Goal: Information Seeking & Learning: Learn about a topic

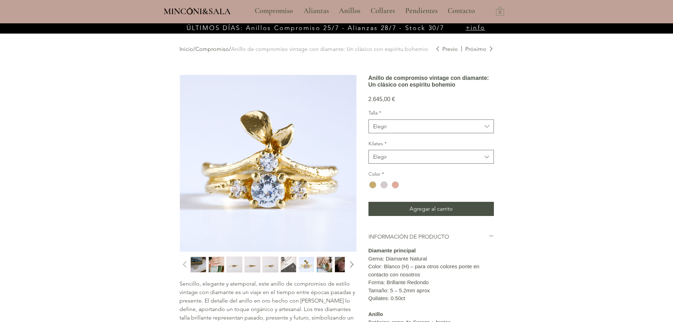
click at [185, 264] on icon "Diapositiva anterior" at bounding box center [185, 264] width 11 height 11
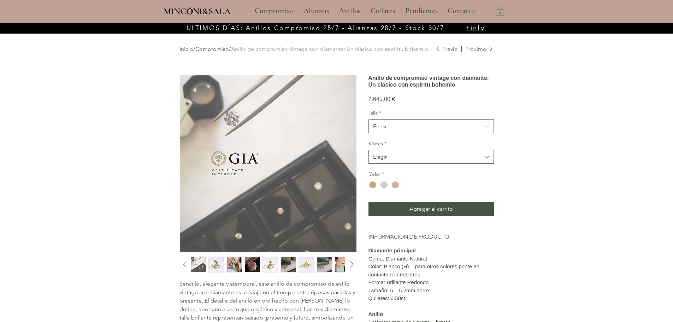
click at [185, 264] on icon "Diapositiva anterior" at bounding box center [185, 264] width 11 height 11
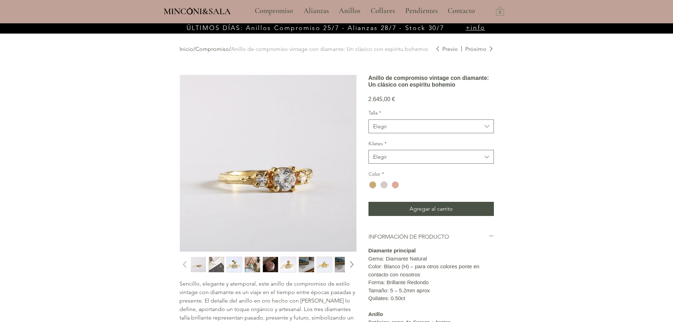
click at [182, 264] on icon "Diapositiva anterior" at bounding box center [185, 264] width 11 height 11
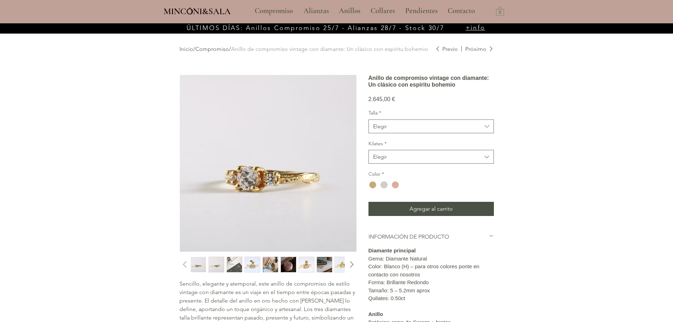
click at [182, 264] on icon "Diapositiva anterior" at bounding box center [185, 264] width 11 height 11
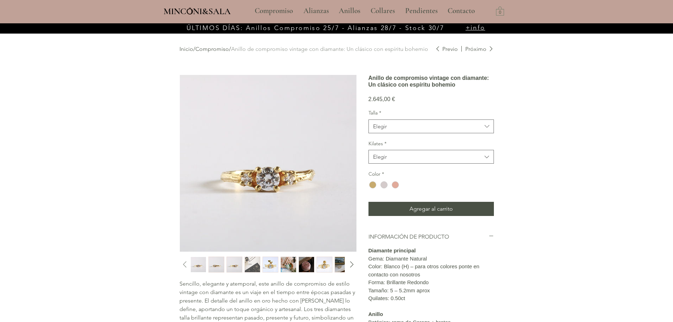
click at [182, 264] on icon "Diapositiva anterior" at bounding box center [185, 264] width 11 height 11
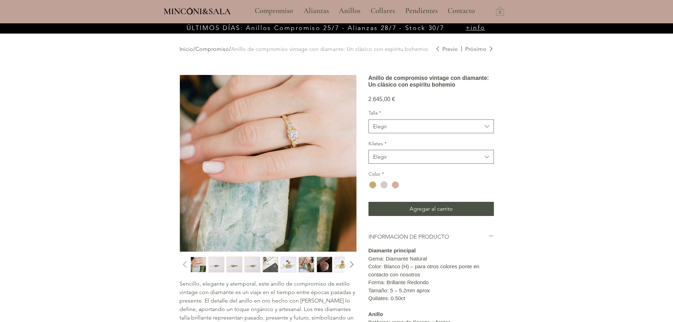
click at [182, 264] on icon "Diapositiva anterior" at bounding box center [185, 264] width 11 height 11
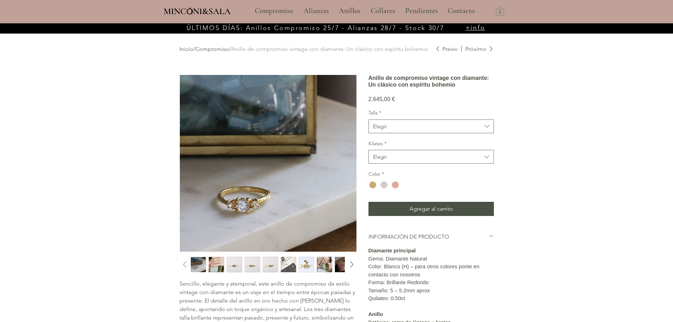
click at [182, 264] on icon "Diapositiva anterior" at bounding box center [185, 264] width 11 height 11
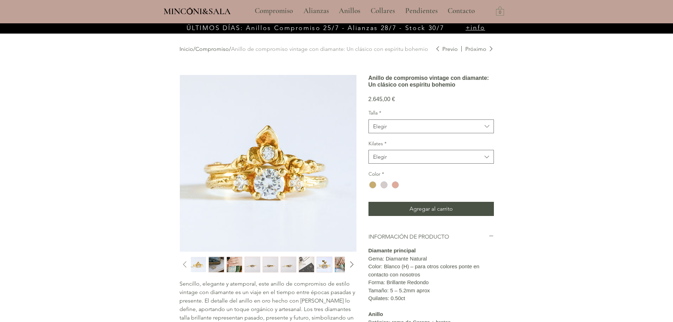
click at [182, 264] on icon "Diapositiva anterior" at bounding box center [185, 264] width 11 height 11
click at [185, 266] on icon "Diapositiva anterior" at bounding box center [185, 264] width 11 height 11
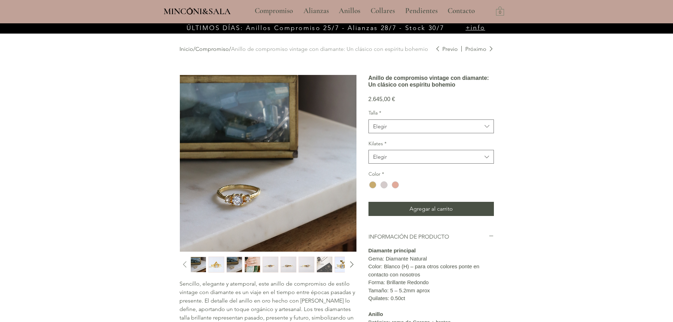
click at [185, 265] on icon "Diapositiva anterior" at bounding box center [185, 264] width 11 height 11
click at [186, 265] on icon "Diapositiva anterior" at bounding box center [185, 264] width 11 height 11
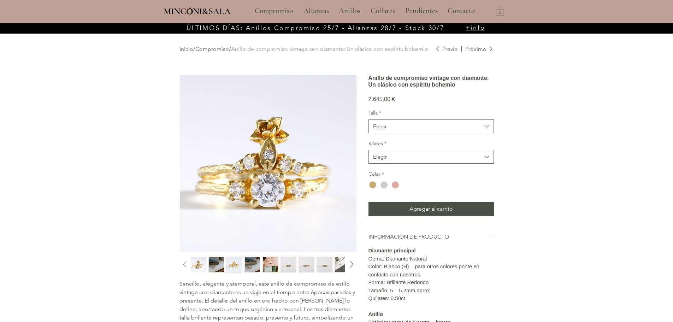
click at [186, 265] on icon "Diapositiva anterior" at bounding box center [185, 264] width 11 height 11
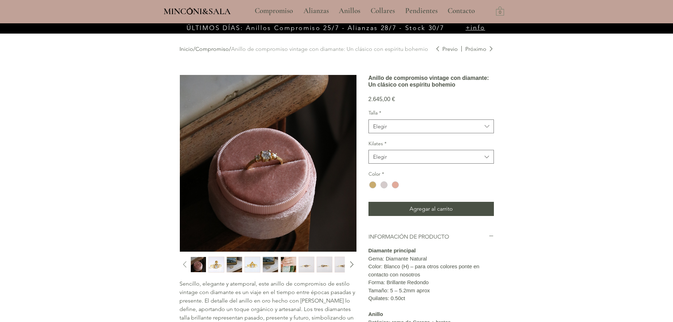
click at [186, 265] on icon "Diapositiva anterior" at bounding box center [185, 264] width 11 height 11
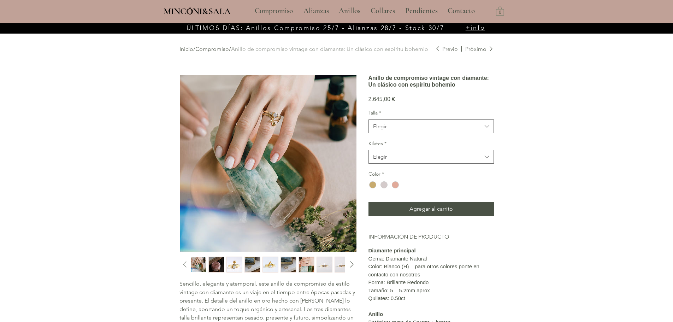
click at [186, 265] on icon "Diapositiva anterior" at bounding box center [185, 264] width 11 height 11
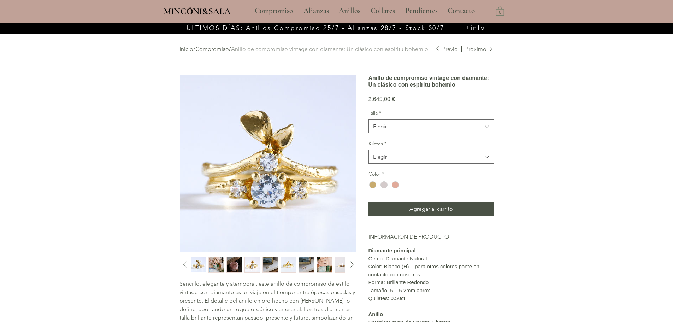
click at [186, 265] on icon "Diapositiva anterior" at bounding box center [185, 264] width 11 height 11
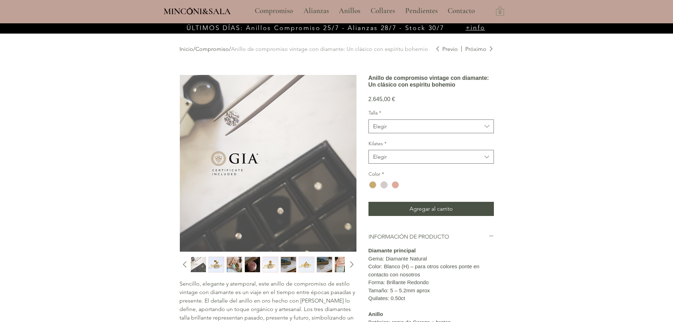
click at [215, 263] on img "7 / 12" at bounding box center [216, 264] width 15 height 15
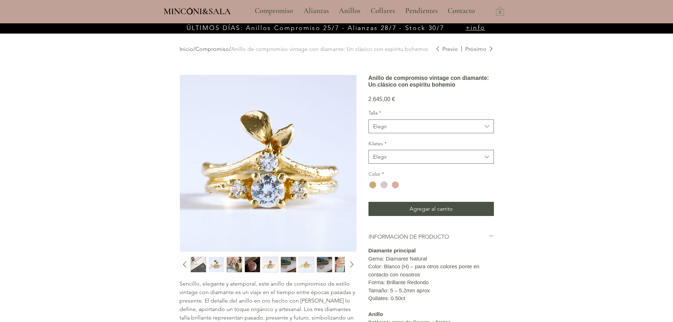
click at [233, 268] on img "8 / 12" at bounding box center [234, 264] width 15 height 15
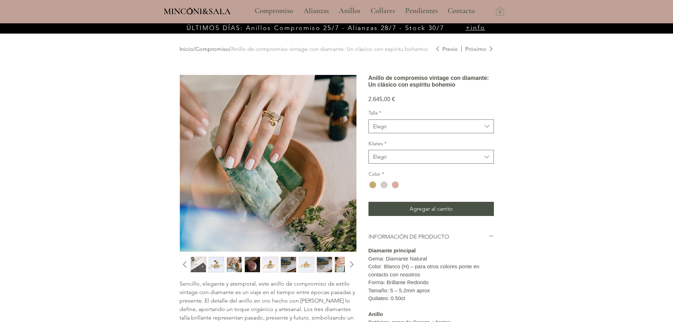
click at [269, 267] on img "10 / 12" at bounding box center [270, 264] width 15 height 15
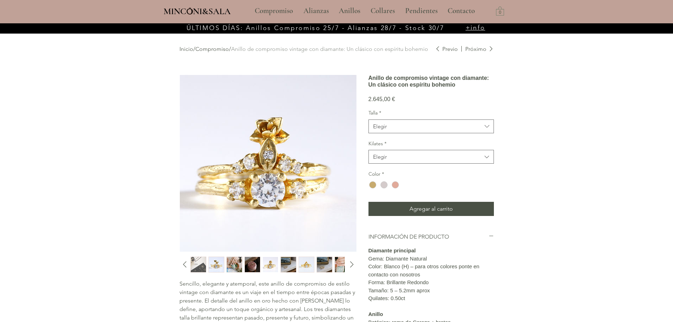
click at [280, 266] on div "main content" at bounding box center [267, 265] width 153 height 16
click at [285, 266] on img "11 / 12" at bounding box center [288, 264] width 15 height 15
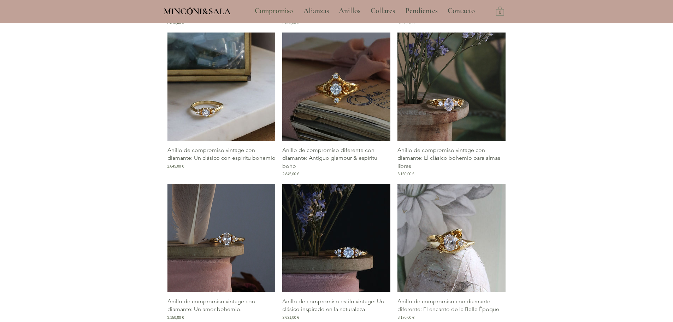
scroll to position [1273, 0]
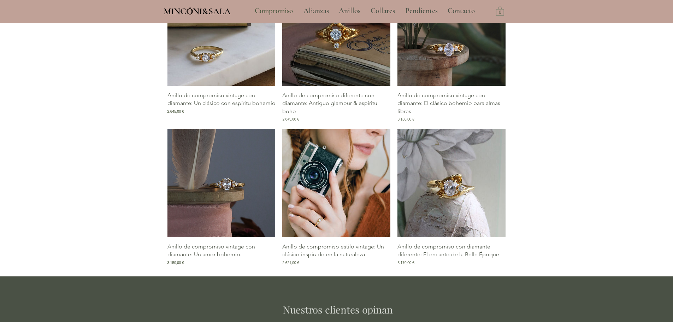
click at [345, 237] on img "Galería de Anillo de compromiso estilo vintage: Un clásico inspirado en la natu…" at bounding box center [336, 183] width 108 height 108
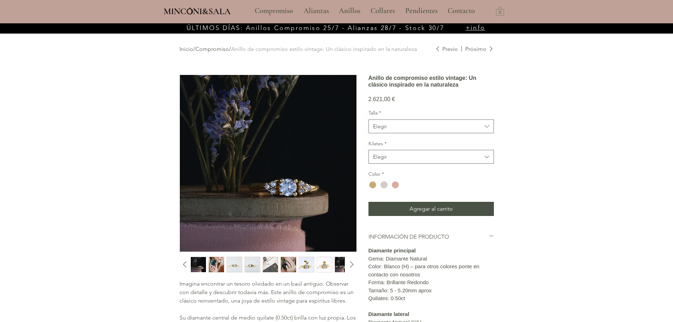
click at [237, 267] on img "3 / 10" at bounding box center [234, 264] width 15 height 15
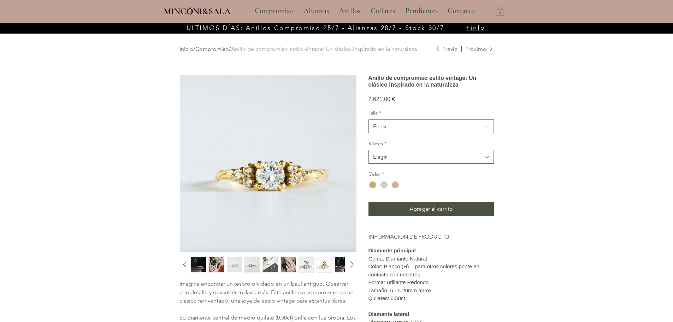
click at [217, 263] on img "2 / 10" at bounding box center [216, 264] width 15 height 15
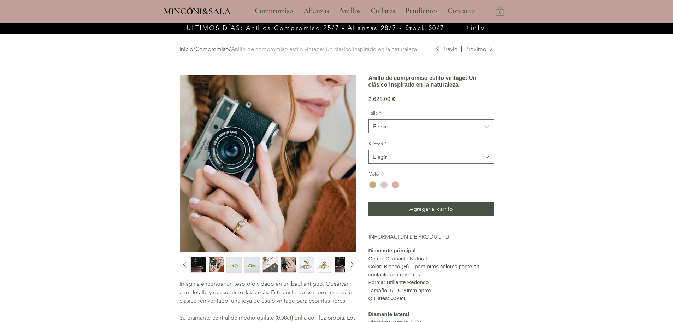
click at [240, 217] on img "main content" at bounding box center [268, 163] width 177 height 177
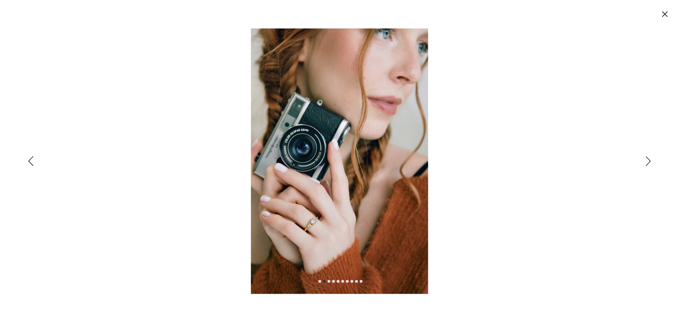
click at [332, 227] on img "Expanded image viewer" at bounding box center [339, 160] width 177 height 265
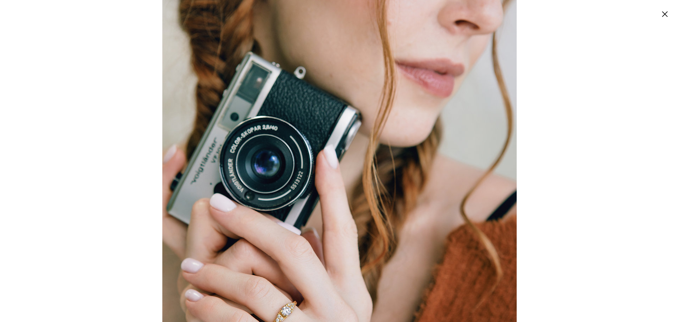
click at [221, 198] on img "Expanded image viewer" at bounding box center [339, 190] width 354 height 531
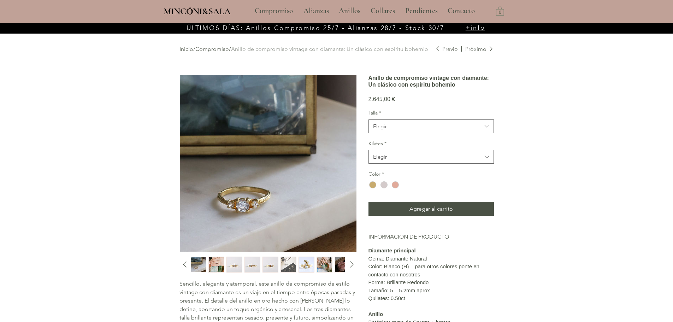
click at [233, 264] on img "3 / 12" at bounding box center [234, 264] width 15 height 15
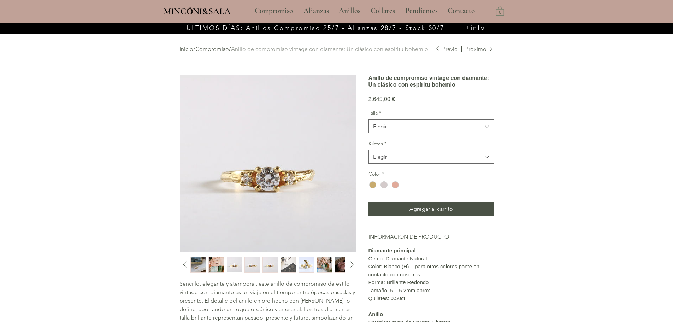
click at [324, 263] on img "8 / 12" at bounding box center [324, 264] width 15 height 15
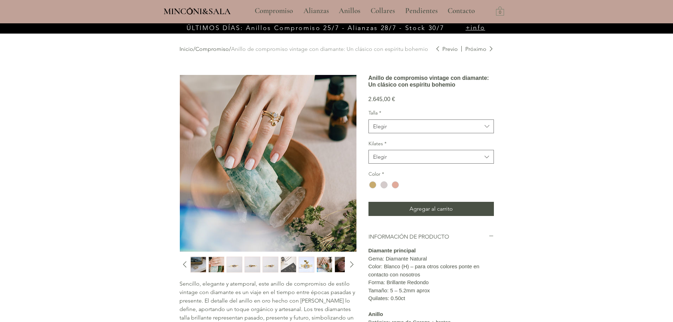
click at [222, 261] on img "2 / 12" at bounding box center [216, 264] width 15 height 15
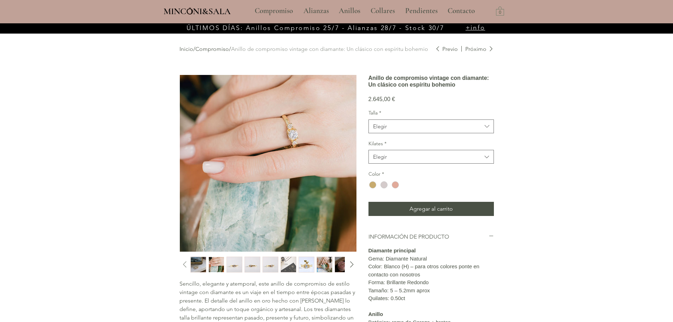
click at [181, 265] on icon "Diapositiva anterior" at bounding box center [185, 264] width 11 height 11
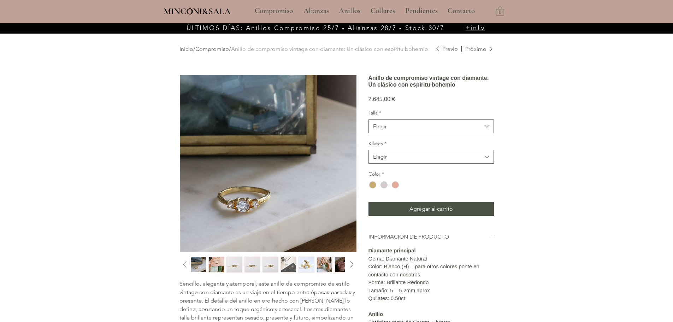
click at [182, 265] on icon "Diapositiva anterior" at bounding box center [185, 264] width 11 height 11
click at [183, 264] on icon "Diapositiva anterior" at bounding box center [185, 264] width 11 height 11
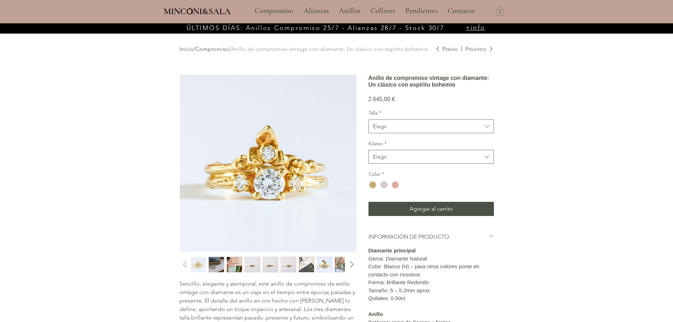
click at [183, 264] on icon "Diapositiva anterior" at bounding box center [185, 264] width 11 height 11
click at [181, 264] on icon "Diapositiva anterior" at bounding box center [185, 264] width 11 height 11
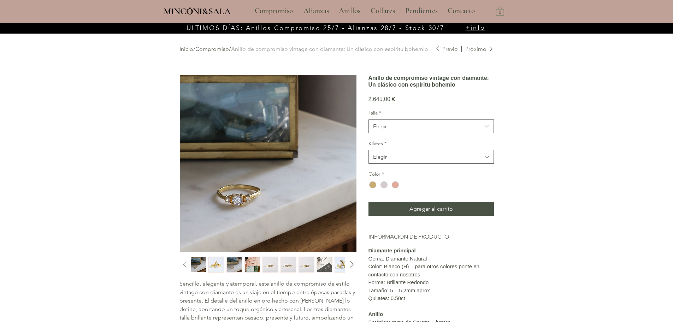
click at [184, 264] on icon "Diapositiva anterior" at bounding box center [185, 264] width 11 height 11
click at [186, 264] on icon "Diapositiva anterior" at bounding box center [185, 264] width 11 height 11
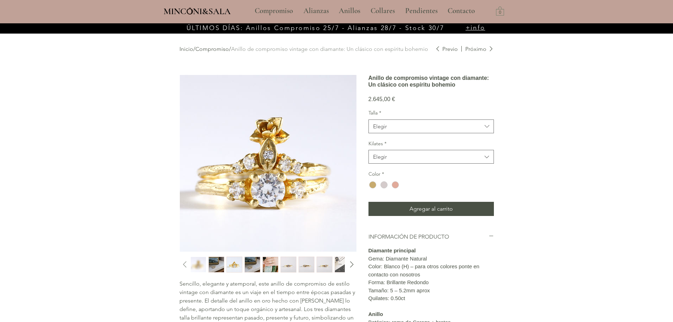
click at [186, 264] on icon "Diapositiva anterior" at bounding box center [185, 264] width 11 height 11
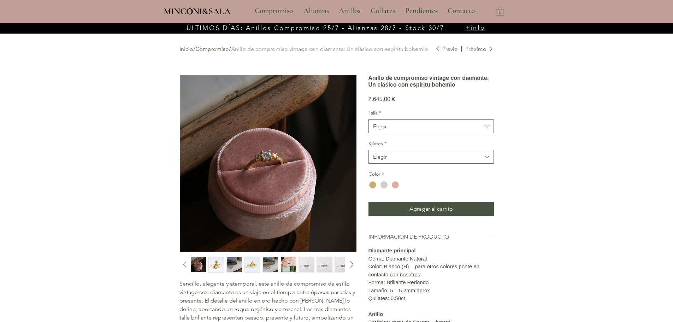
click at [186, 264] on icon "Diapositiva anterior" at bounding box center [185, 264] width 11 height 11
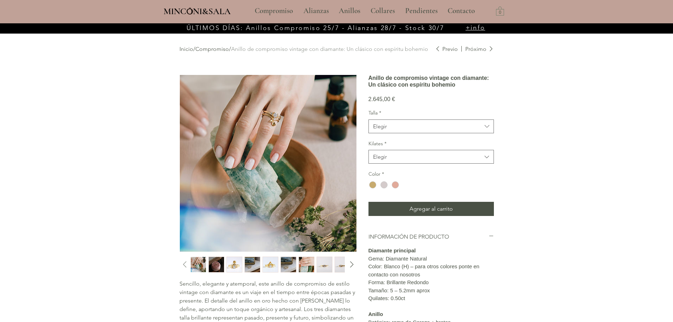
click at [186, 263] on icon "Diapositiva anterior" at bounding box center [185, 264] width 11 height 11
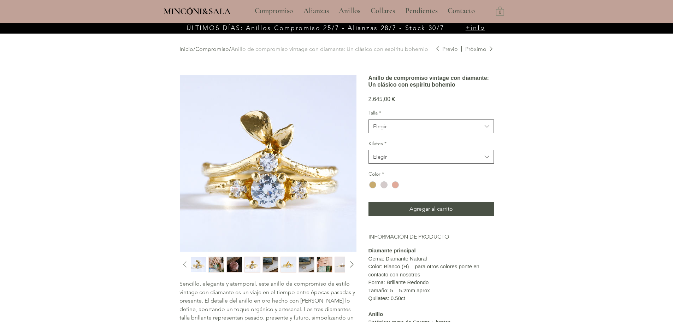
click at [186, 263] on icon "Diapositiva anterior" at bounding box center [185, 264] width 11 height 11
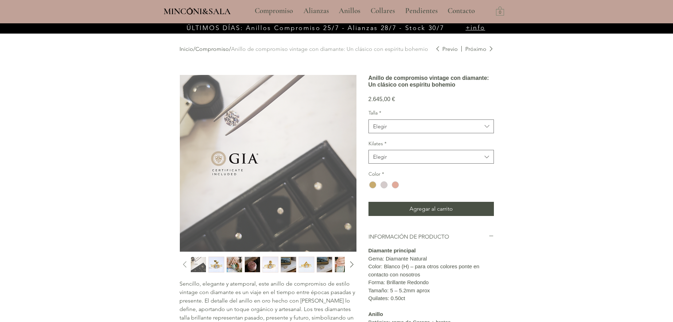
click at [186, 263] on icon "Diapositiva anterior" at bounding box center [185, 264] width 11 height 11
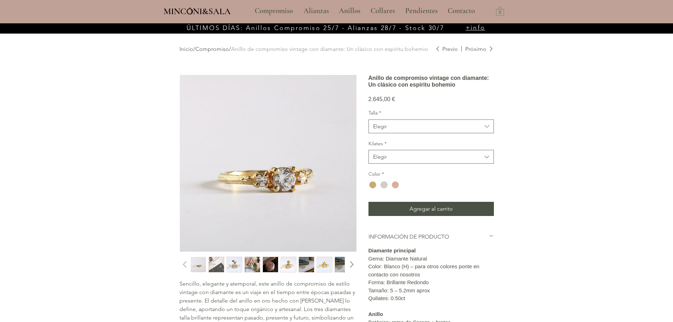
click at [186, 263] on icon "Diapositiva anterior" at bounding box center [185, 264] width 11 height 11
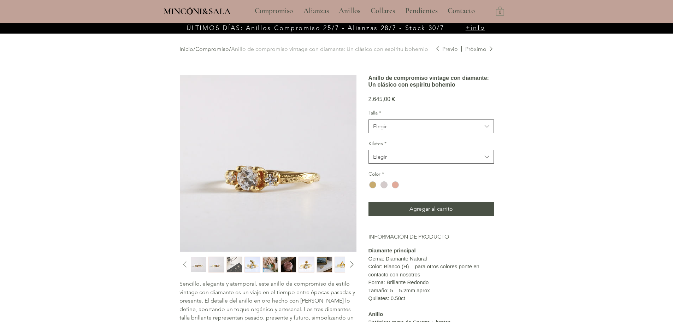
click at [186, 263] on icon "Diapositiva anterior" at bounding box center [185, 264] width 11 height 11
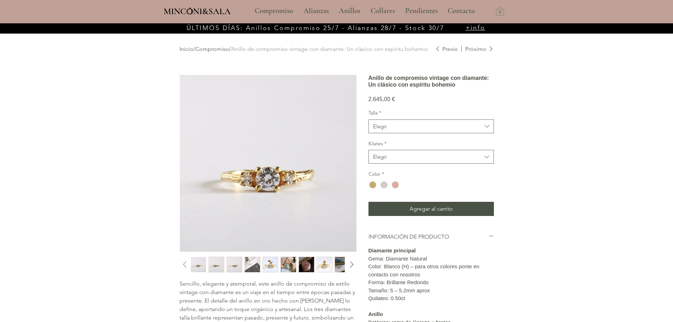
click at [186, 263] on icon "Diapositiva anterior" at bounding box center [185, 264] width 11 height 11
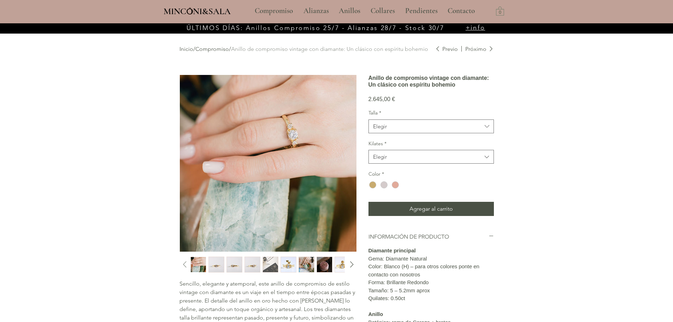
click at [186, 263] on icon "Diapositiva anterior" at bounding box center [185, 264] width 11 height 11
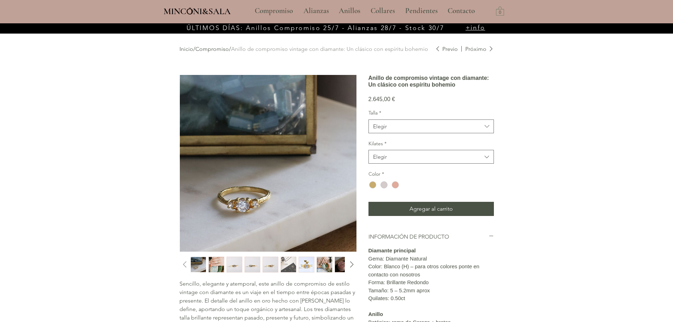
click at [186, 263] on icon "Diapositiva anterior" at bounding box center [185, 264] width 11 height 11
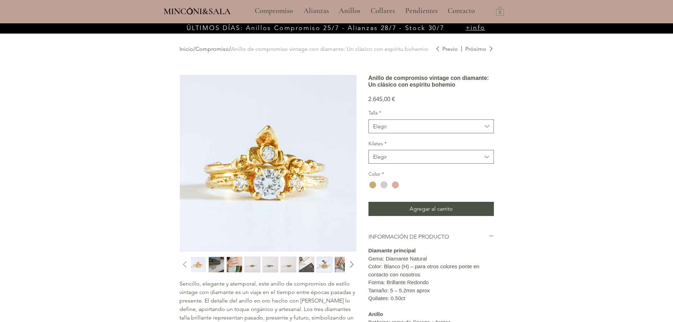
click at [186, 263] on icon "Diapositiva anterior" at bounding box center [185, 264] width 11 height 11
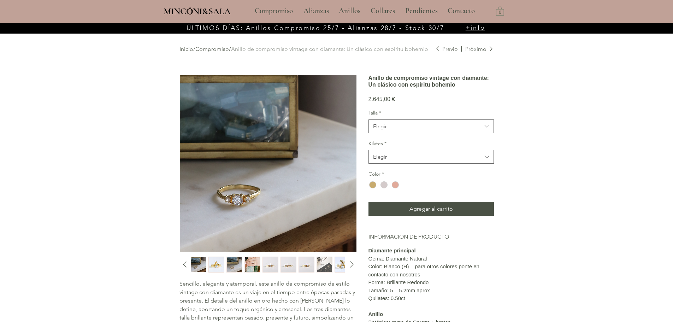
click at [250, 265] on img "2 / 12" at bounding box center [252, 264] width 15 height 15
